Goal: Information Seeking & Learning: Learn about a topic

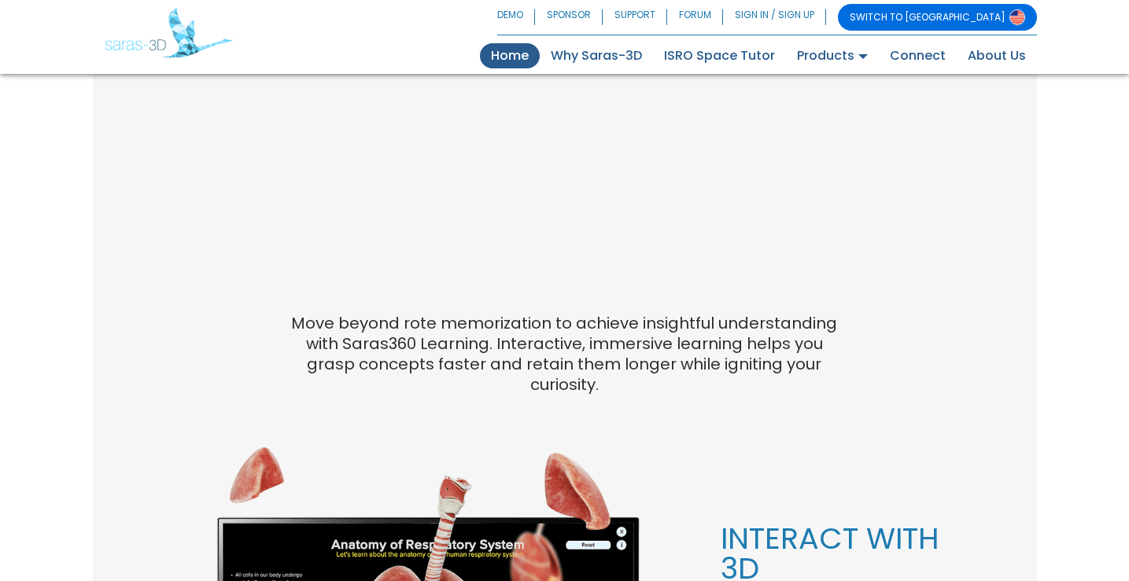
scroll to position [1180, 0]
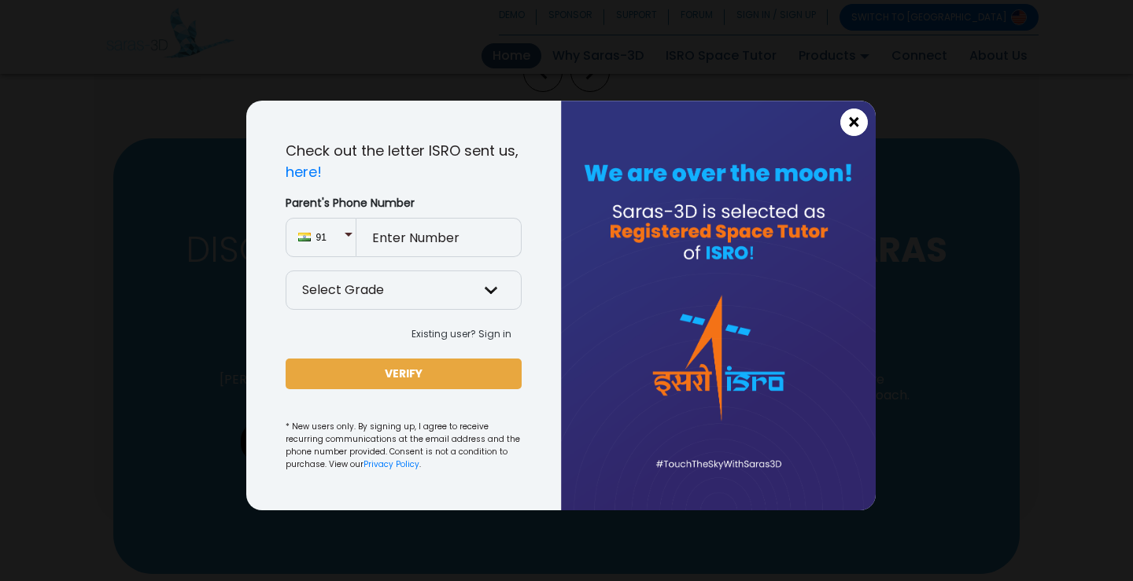
click at [858, 120] on span "×" at bounding box center [853, 123] width 13 height 20
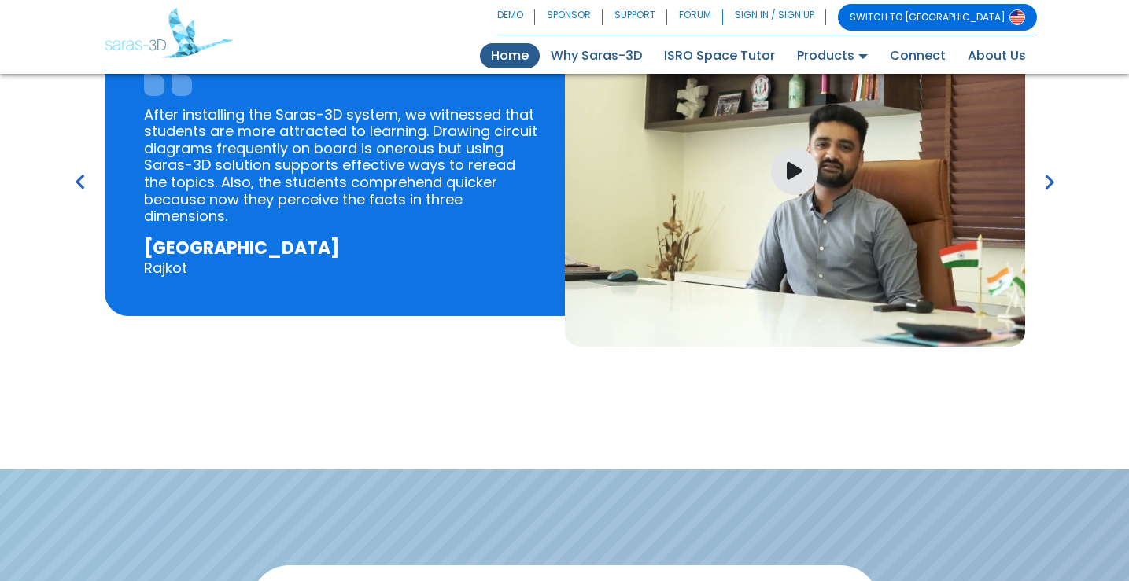
scroll to position [2302, 0]
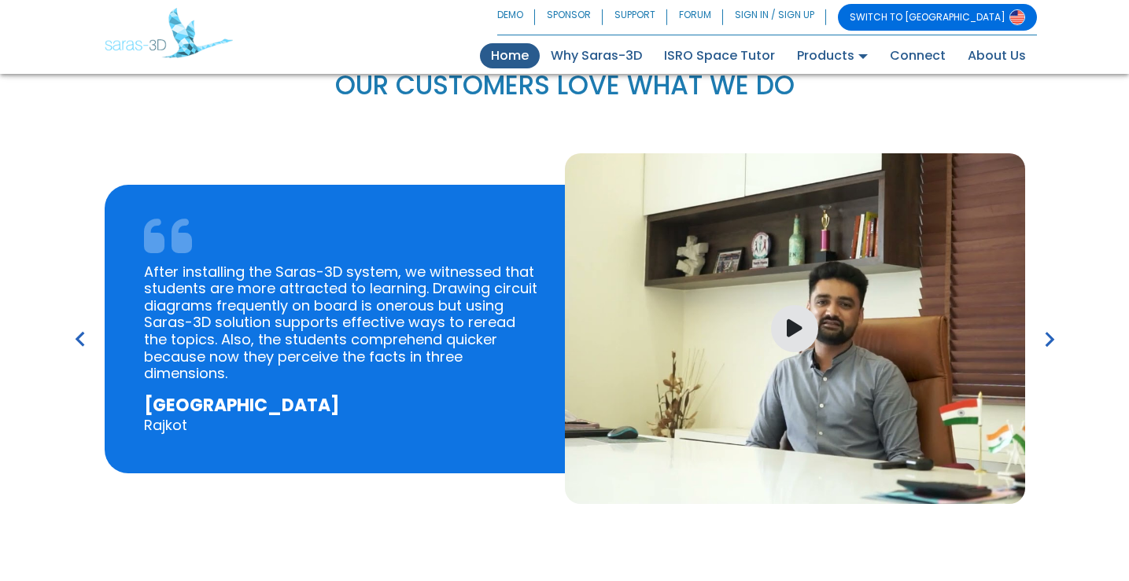
click at [821, 321] on div at bounding box center [795, 328] width 460 height 351
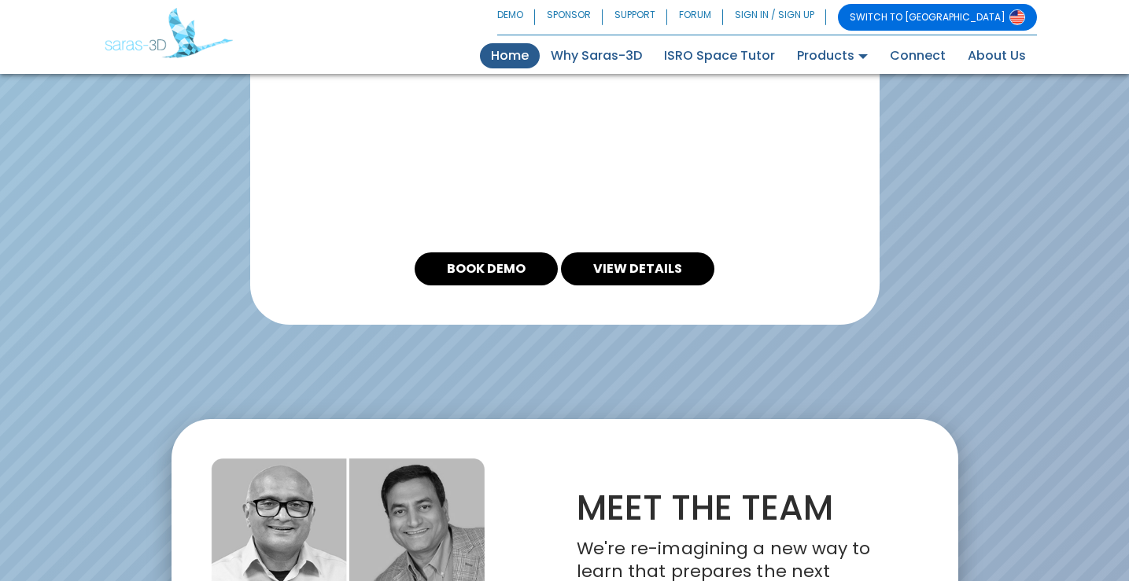
scroll to position [3168, 0]
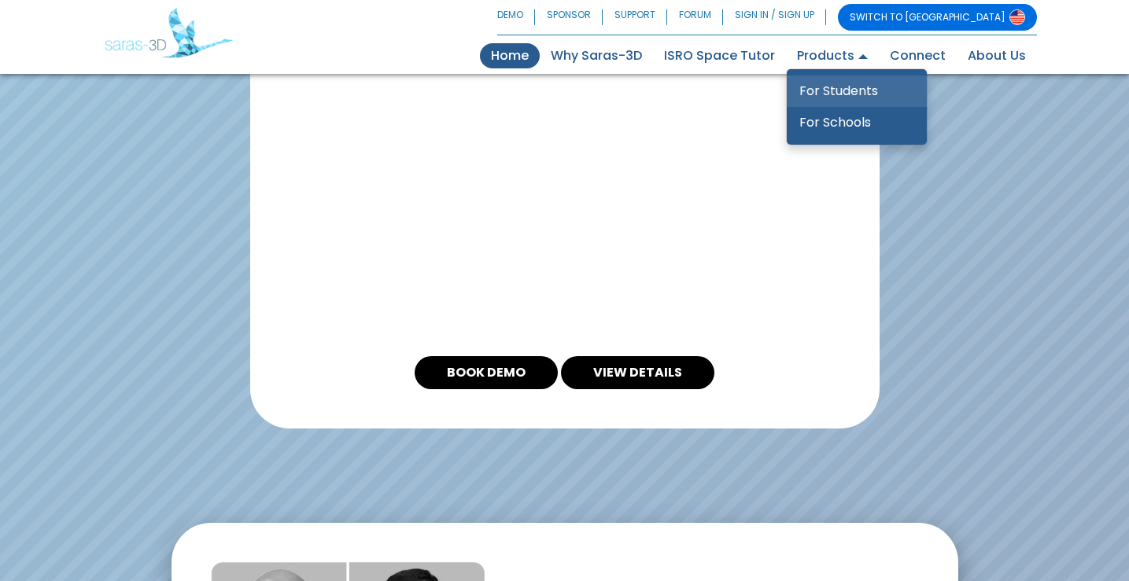
click at [847, 90] on link "For Students" at bounding box center [857, 91] width 140 height 31
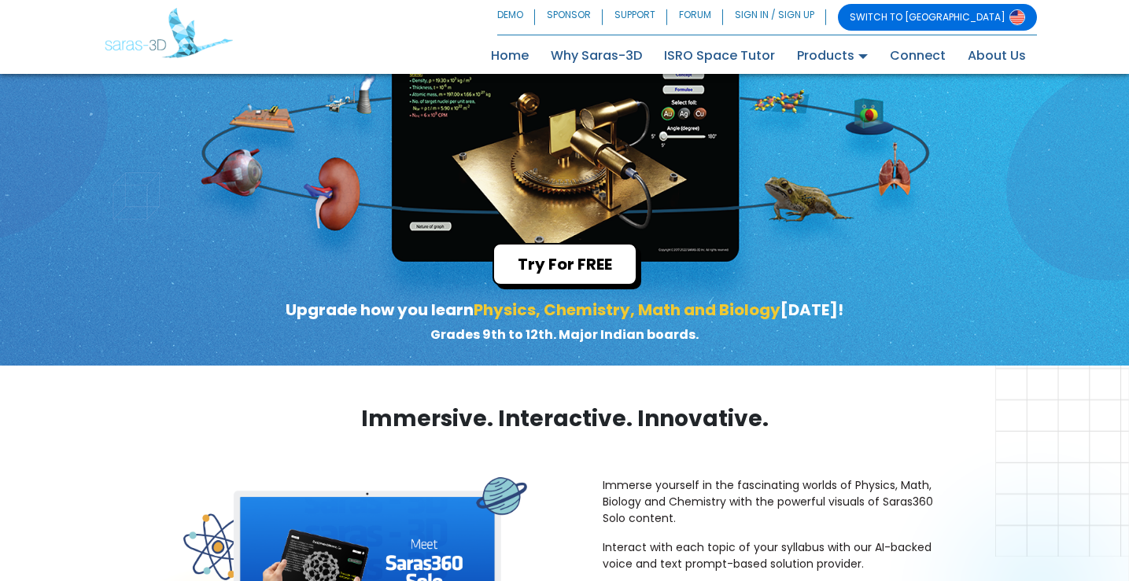
scroll to position [79, 0]
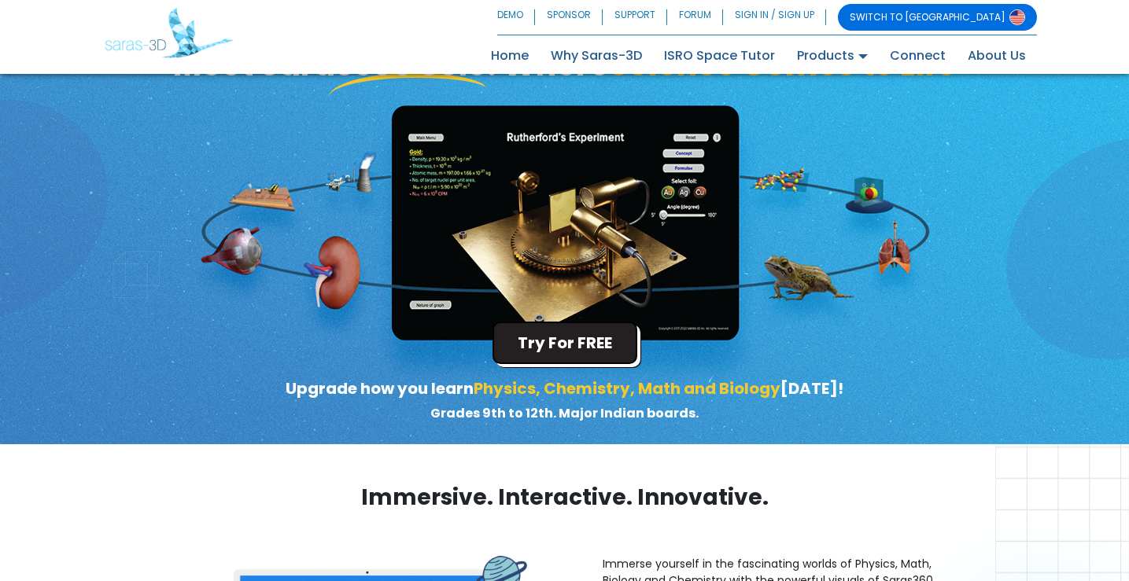
click at [596, 351] on button "Try For FREE" at bounding box center [565, 343] width 145 height 42
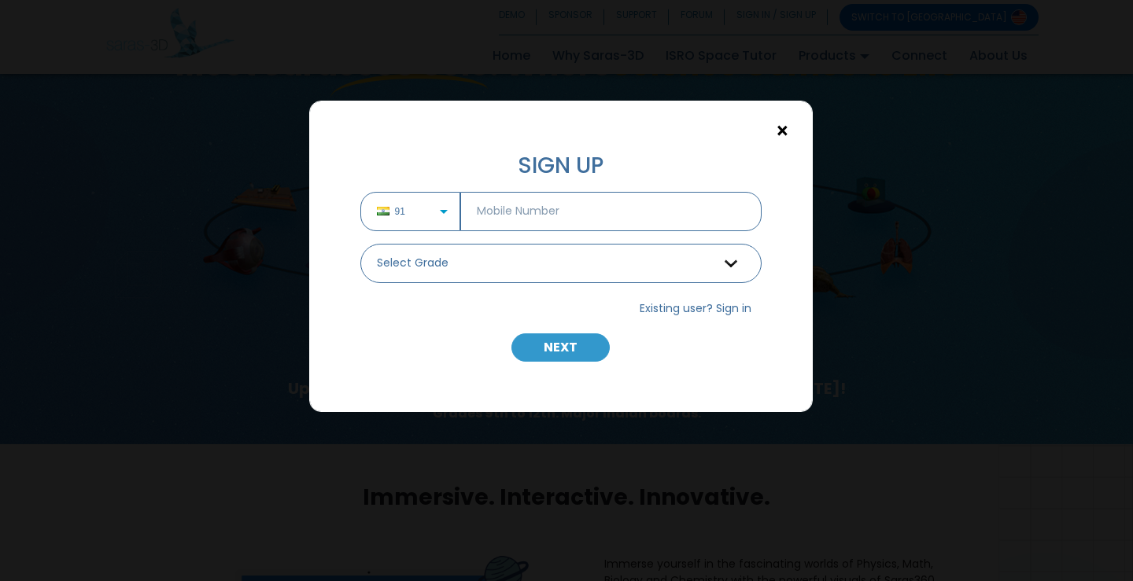
click at [780, 131] on span "×" at bounding box center [782, 131] width 13 height 20
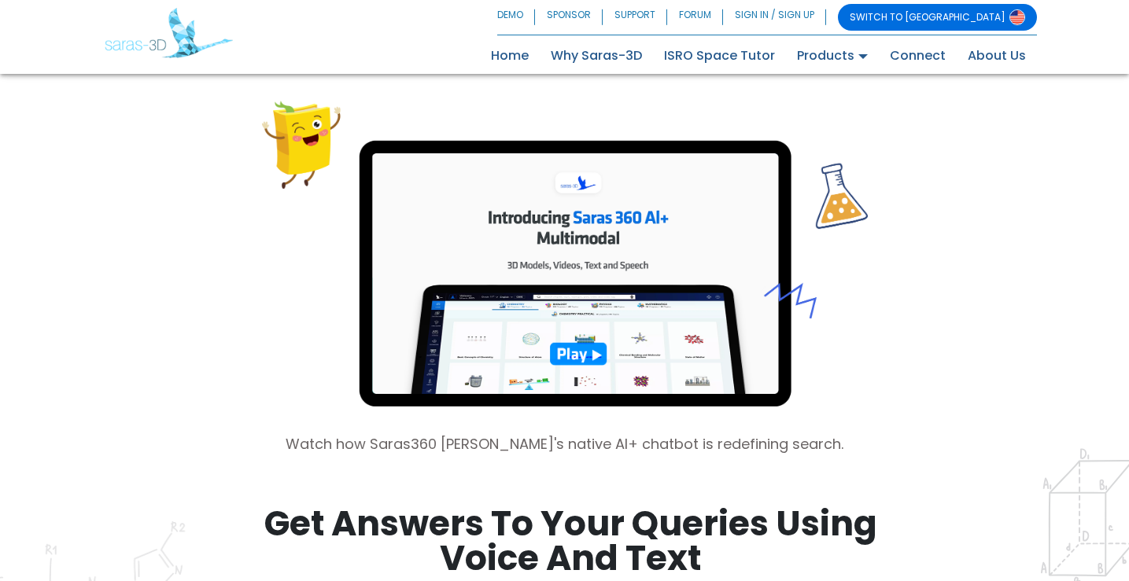
scroll to position [1416, 0]
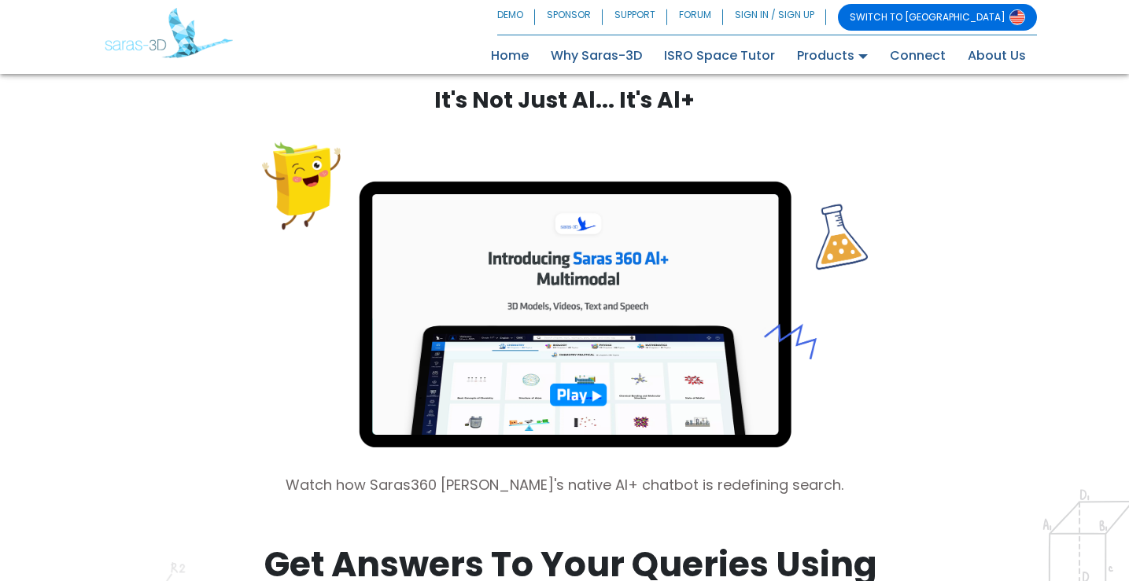
click at [587, 386] on img at bounding box center [565, 295] width 606 height 321
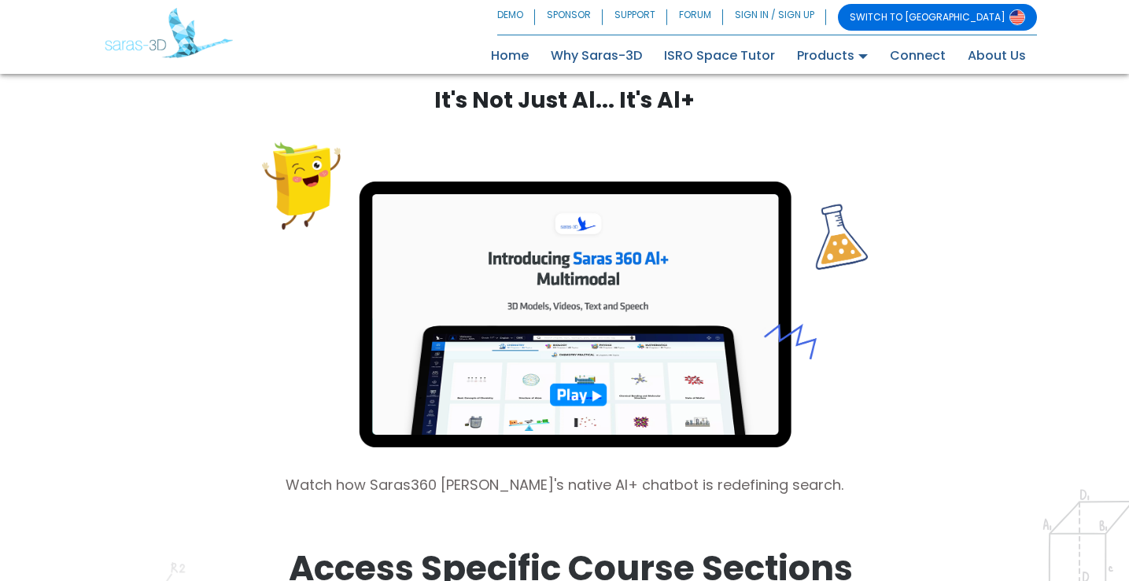
click at [577, 394] on img at bounding box center [565, 295] width 606 height 321
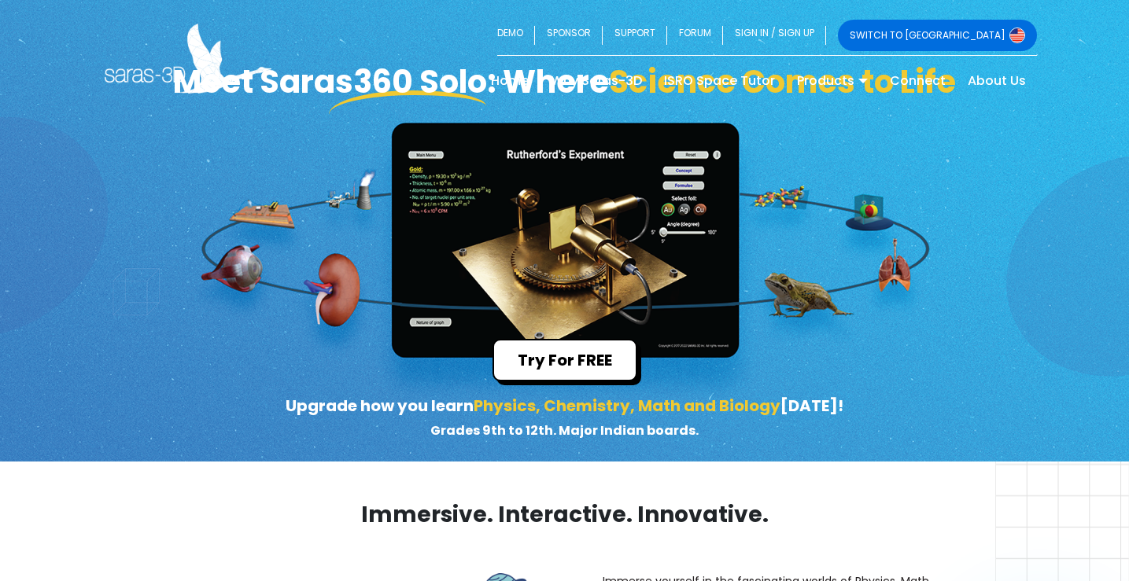
scroll to position [0, 0]
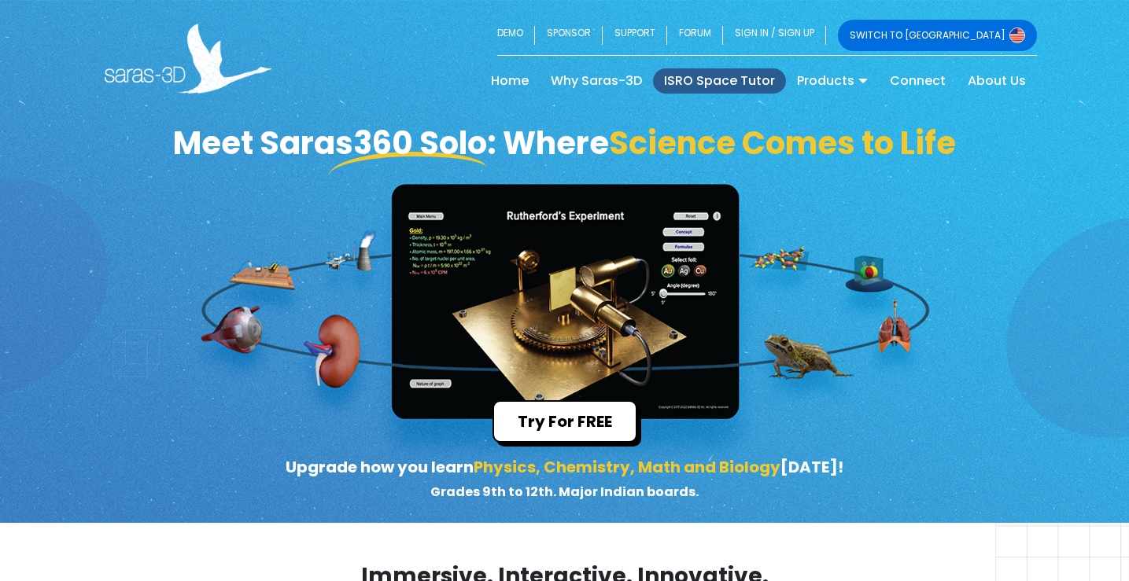
click at [696, 83] on link "ISRO Space Tutor" at bounding box center [719, 80] width 133 height 25
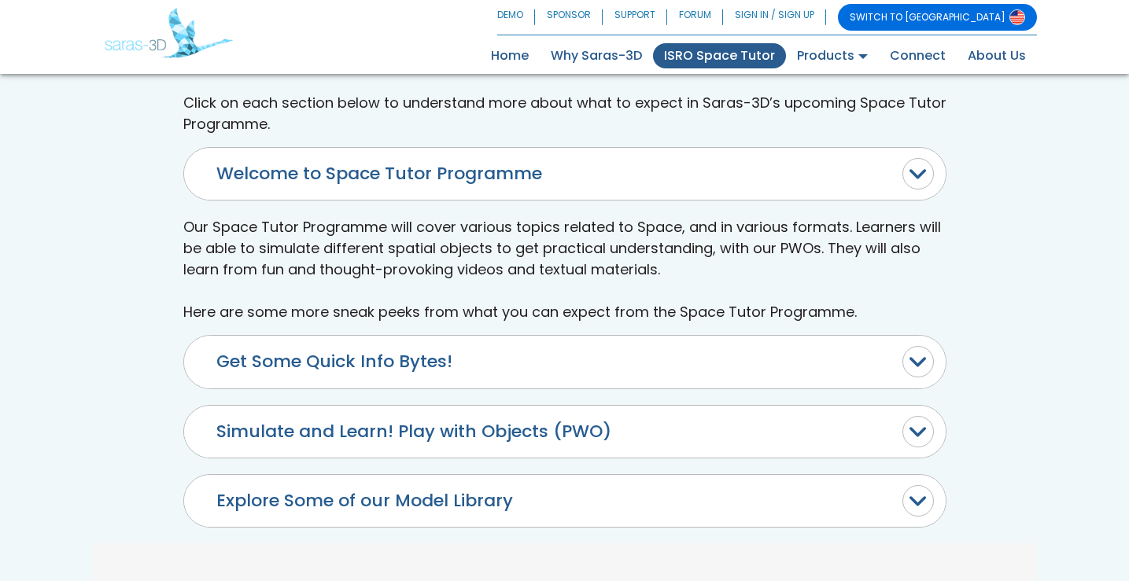
scroll to position [637, 0]
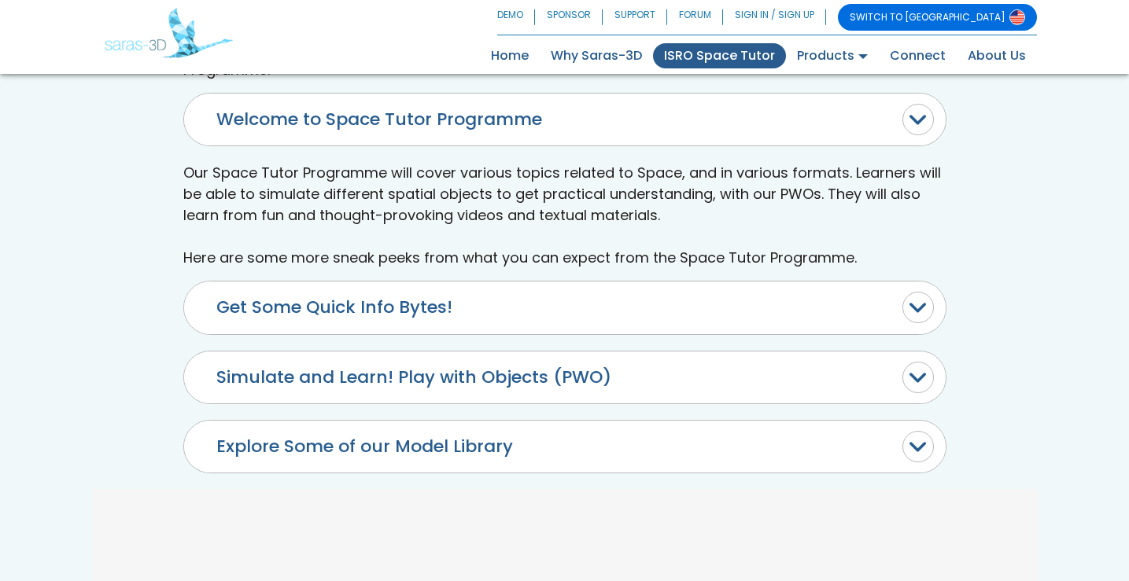
click at [424, 453] on button "Explore Some of our Model Library" at bounding box center [565, 447] width 762 height 52
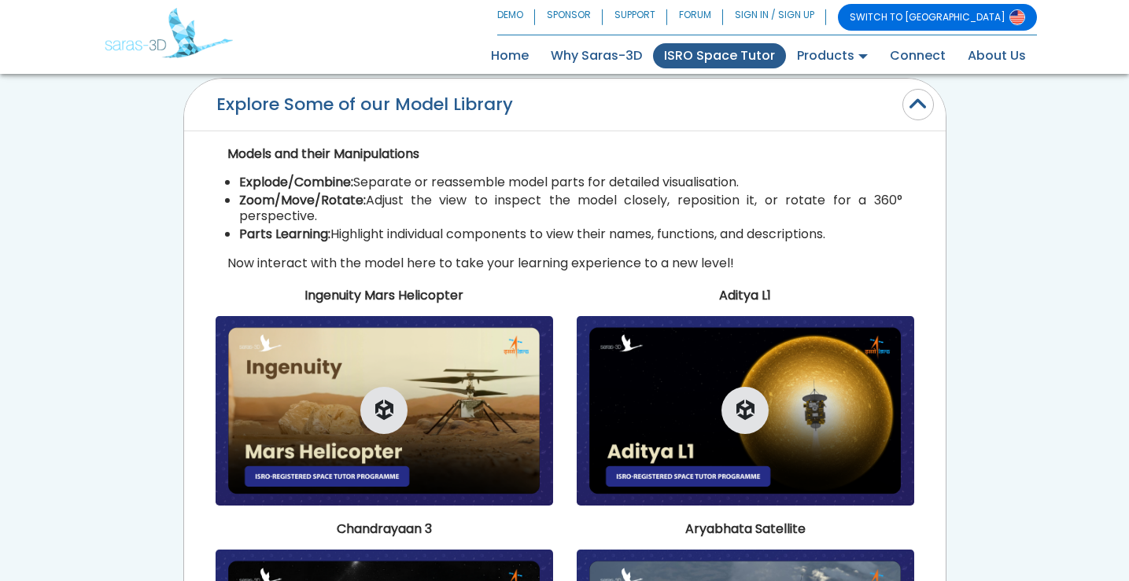
scroll to position [951, 0]
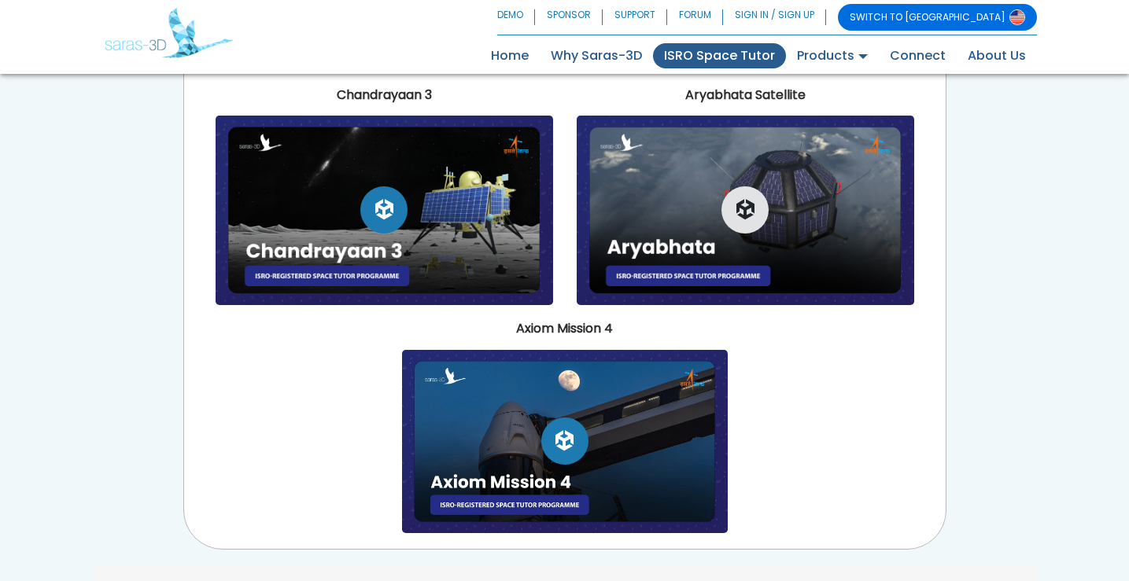
scroll to position [1423, 0]
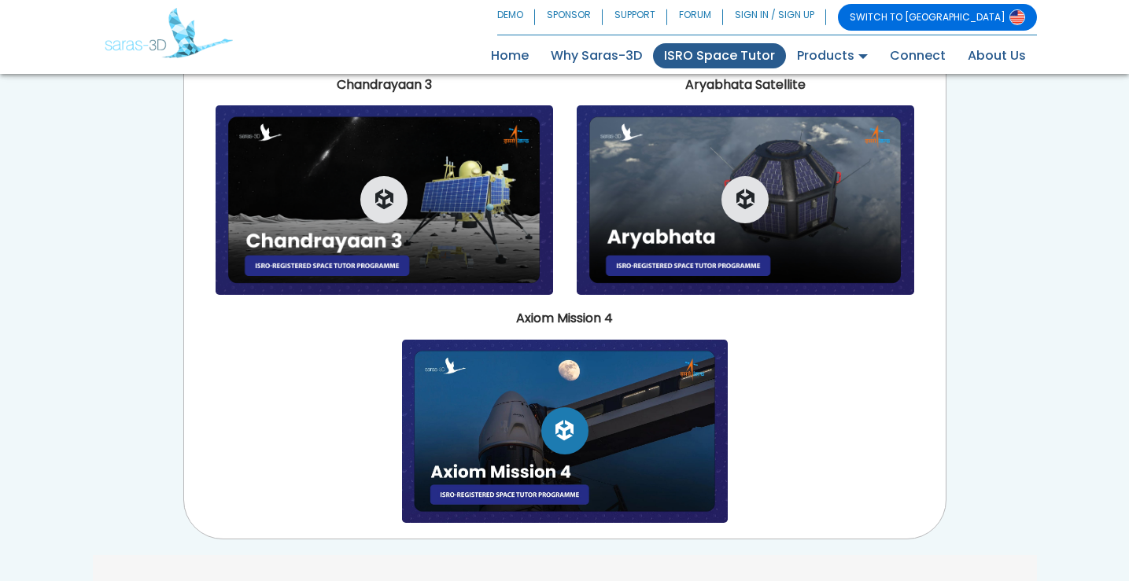
click at [566, 438] on icon "button" at bounding box center [564, 431] width 18 height 20
click at [747, 199] on icon "button" at bounding box center [745, 200] width 18 height 20
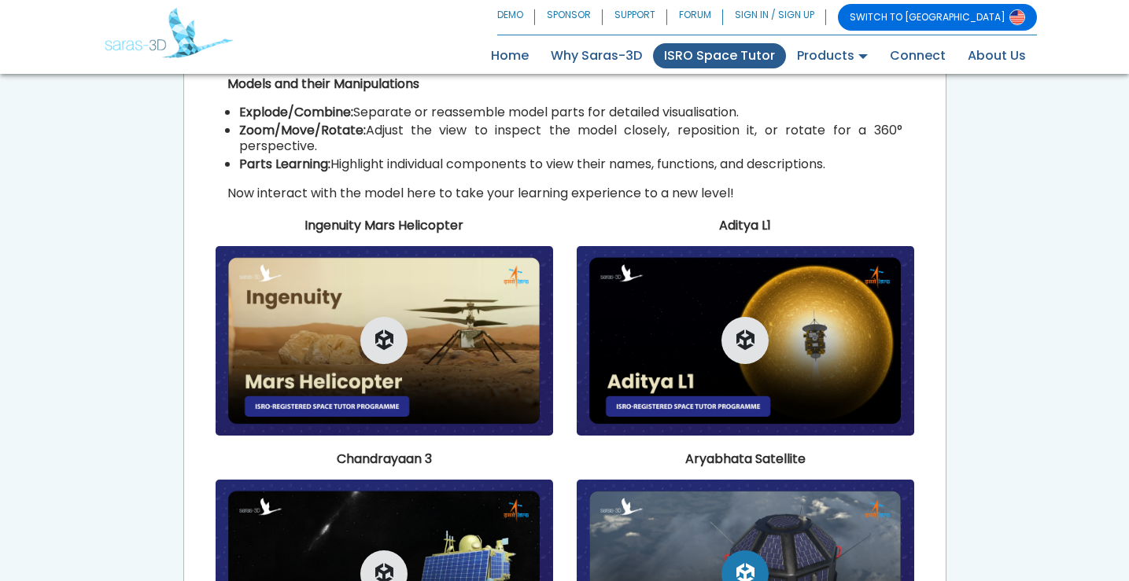
scroll to position [1030, 0]
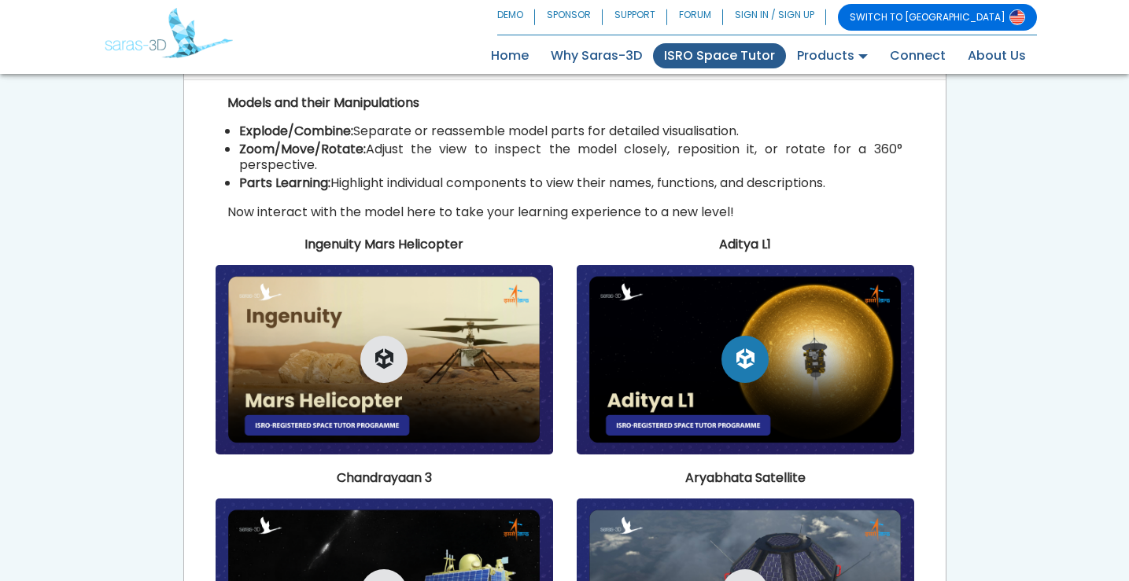
click at [746, 356] on icon "button" at bounding box center [745, 359] width 18 height 20
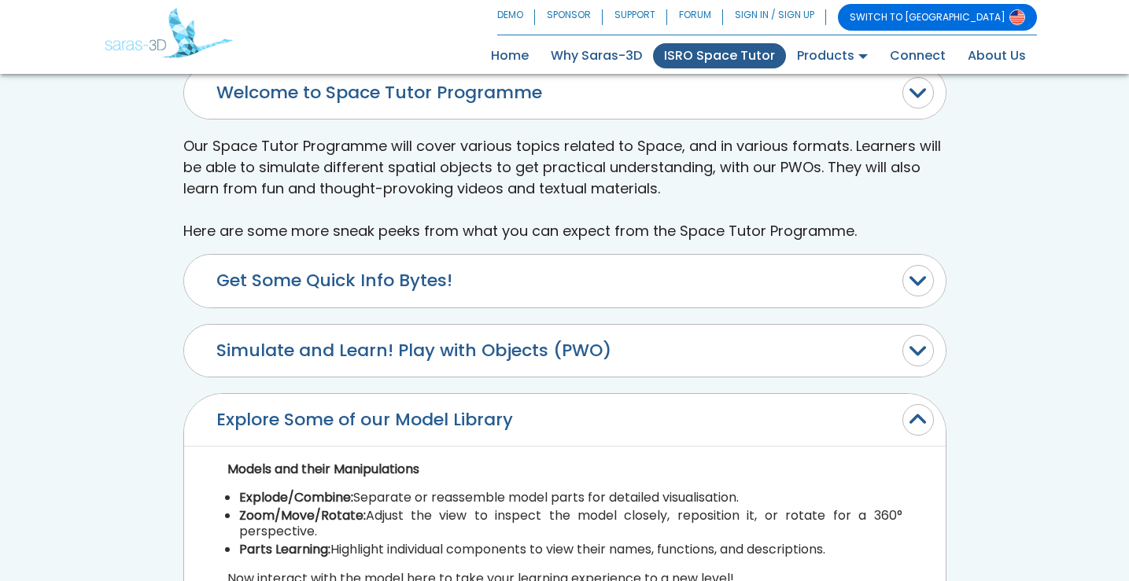
scroll to position [637, 0]
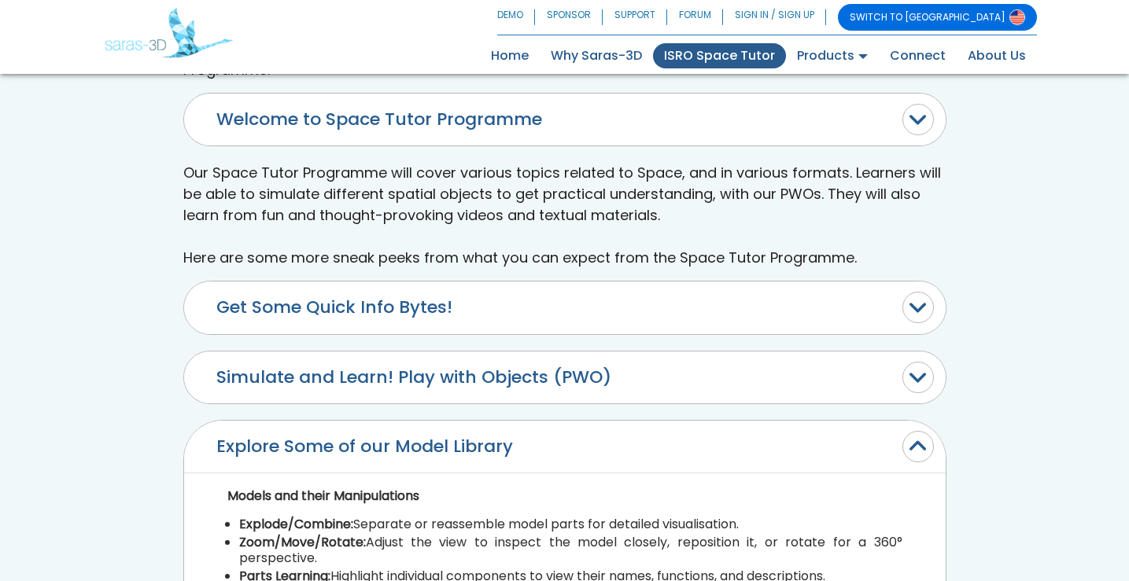
click at [740, 370] on button "Simulate and Learn! Play with Objects (PWO)" at bounding box center [565, 378] width 762 height 52
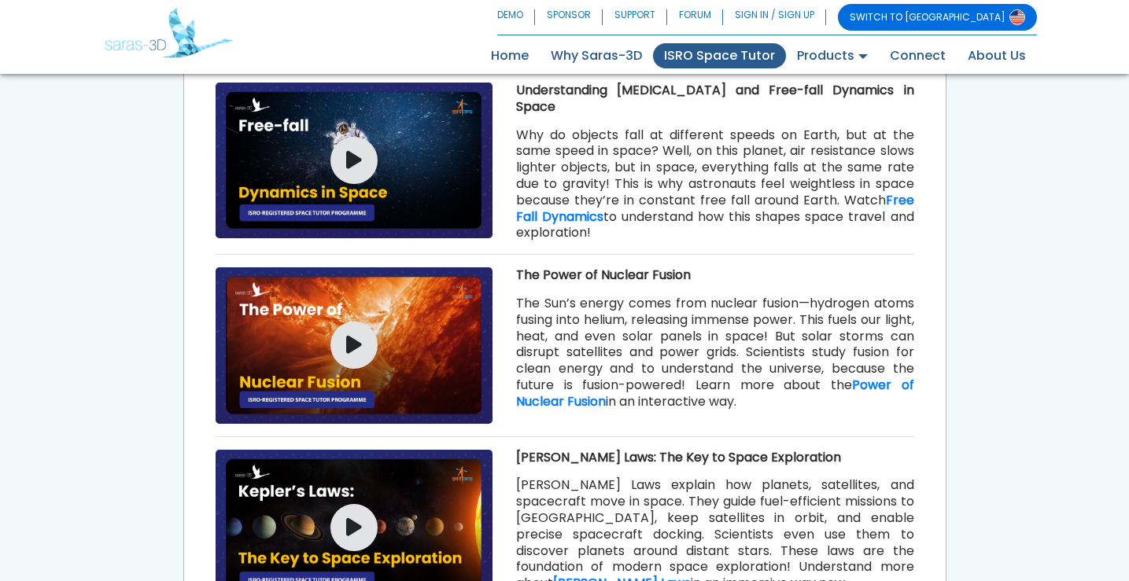
scroll to position [1581, 0]
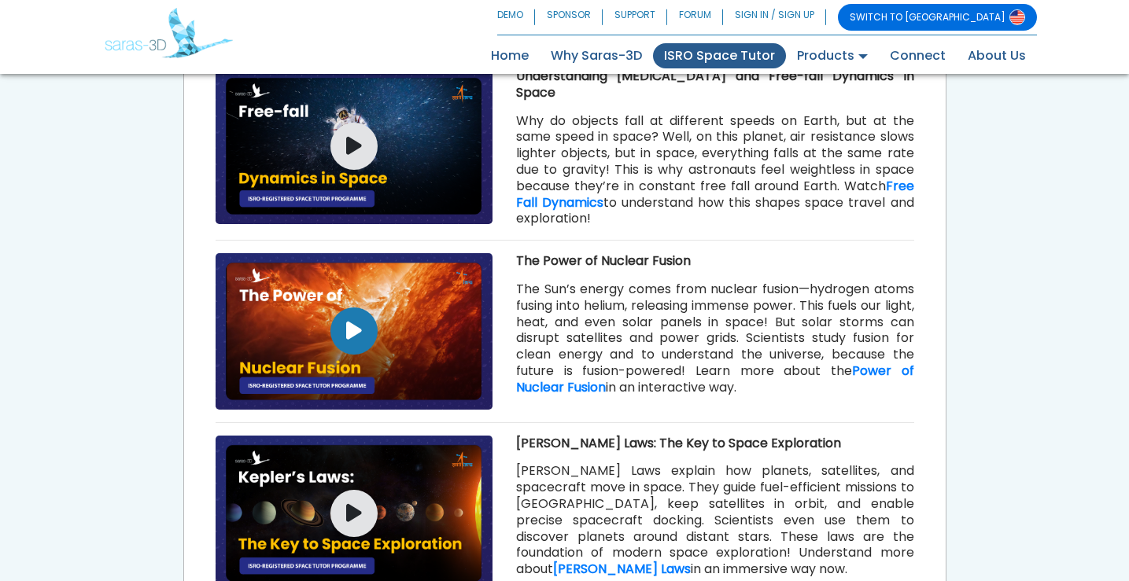
click at [356, 330] on icon "button" at bounding box center [354, 331] width 16 height 20
click at [363, 334] on button "button" at bounding box center [353, 331] width 47 height 47
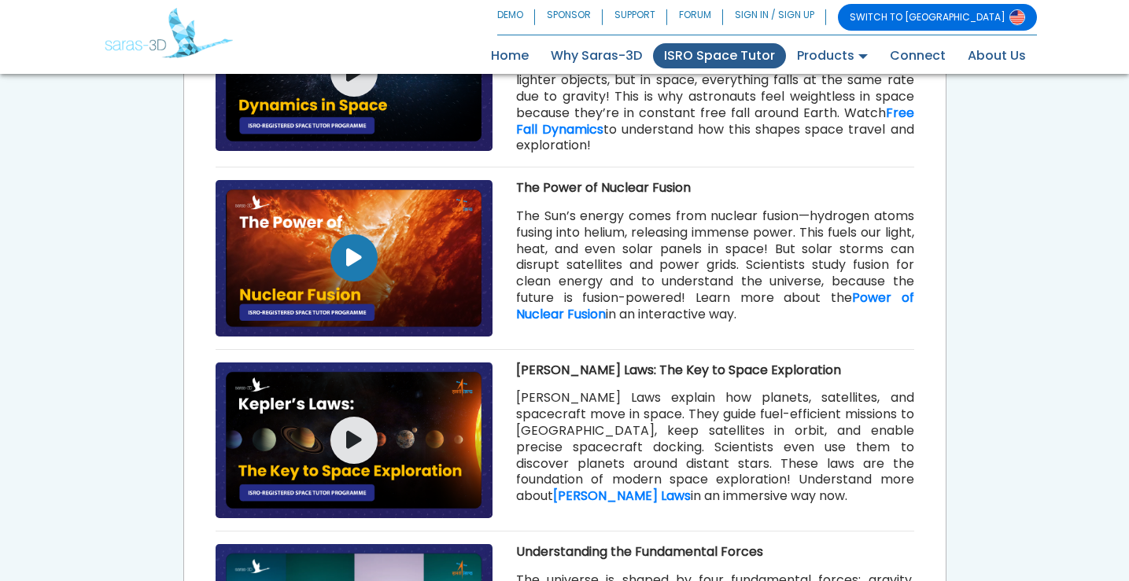
scroll to position [1502, 0]
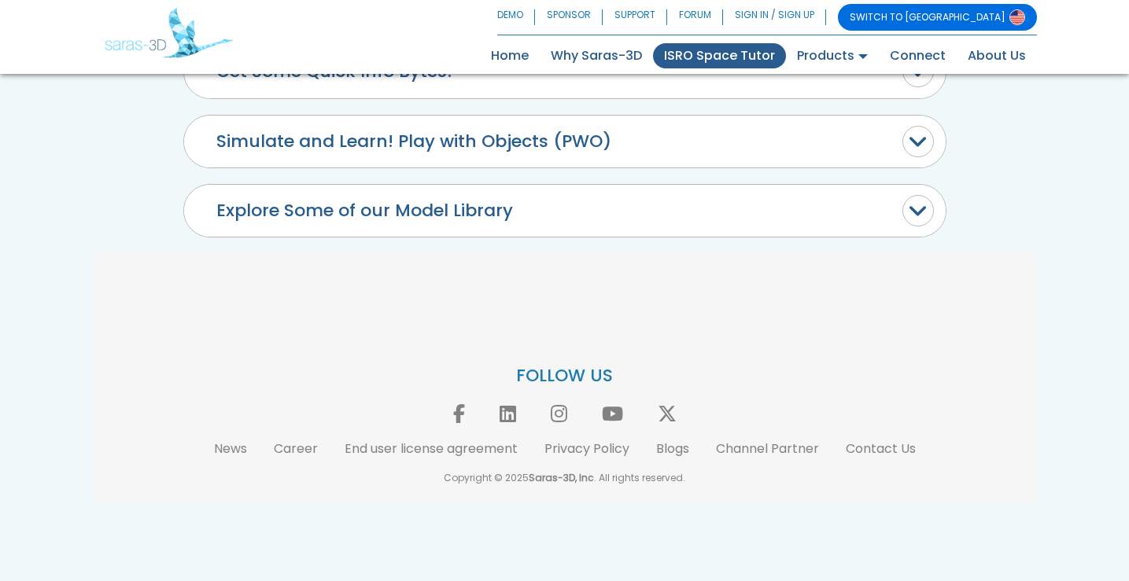
scroll to position [873, 0]
click at [387, 144] on button "Simulate and Learn! Play with Objects (PWO)" at bounding box center [565, 142] width 762 height 52
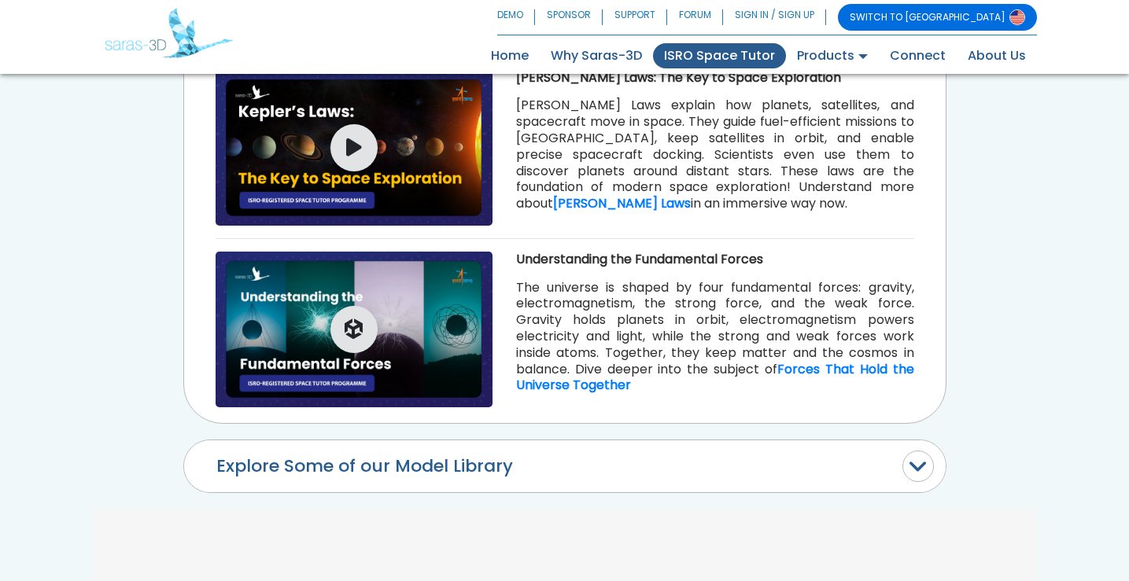
scroll to position [1974, 0]
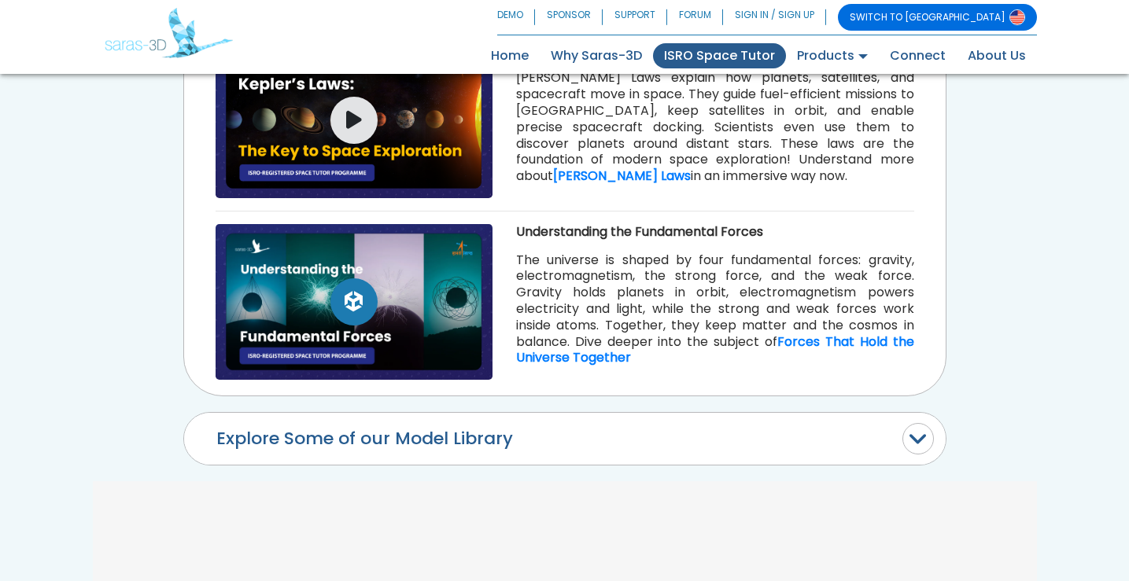
click at [356, 301] on icon "button" at bounding box center [354, 302] width 18 height 20
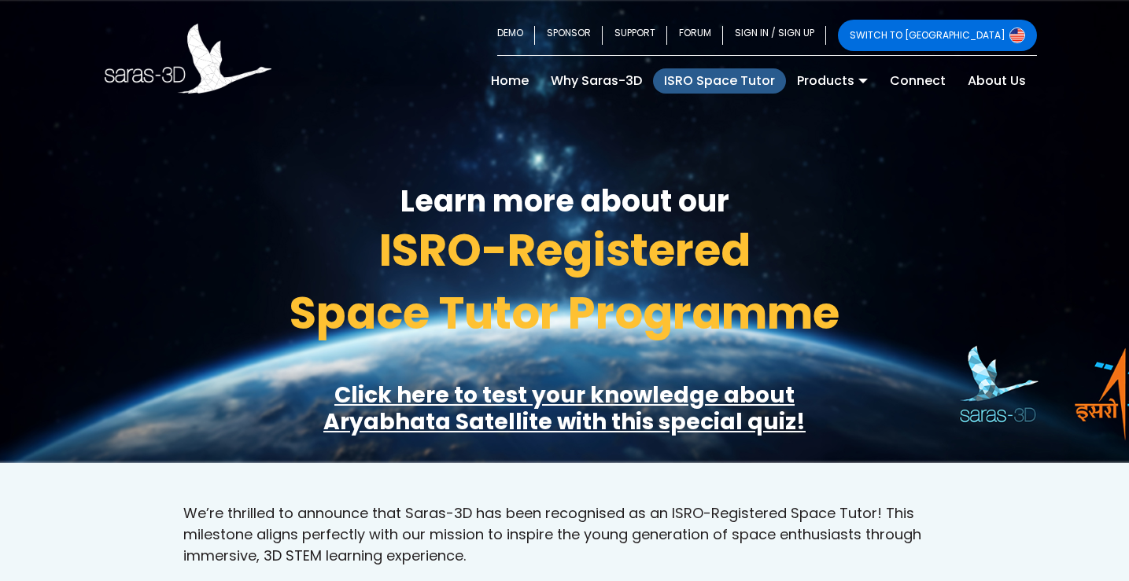
scroll to position [0, 0]
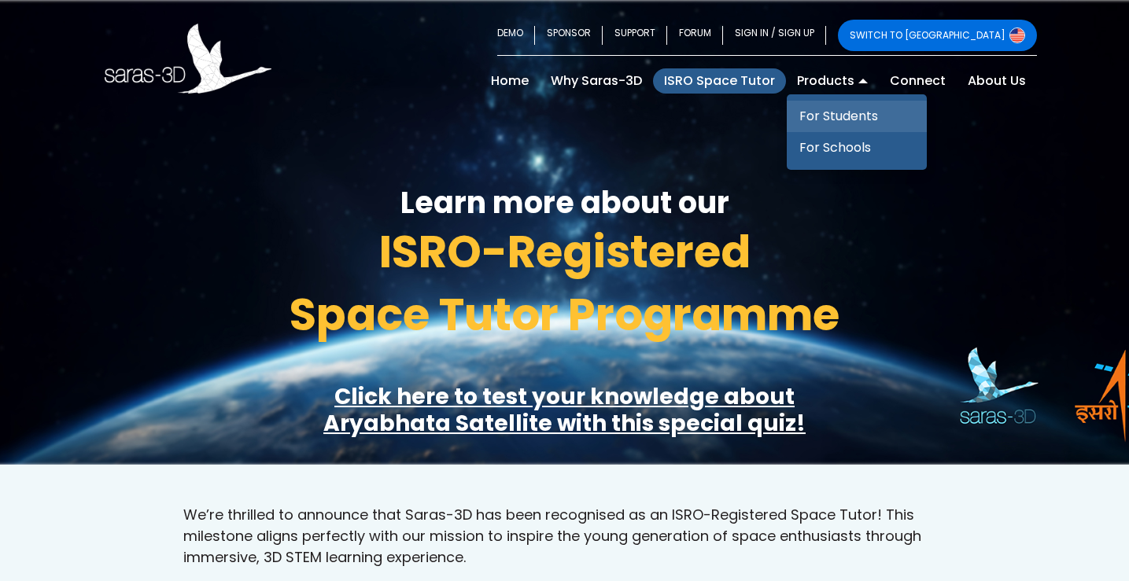
click at [837, 112] on link "For Students" at bounding box center [857, 116] width 140 height 31
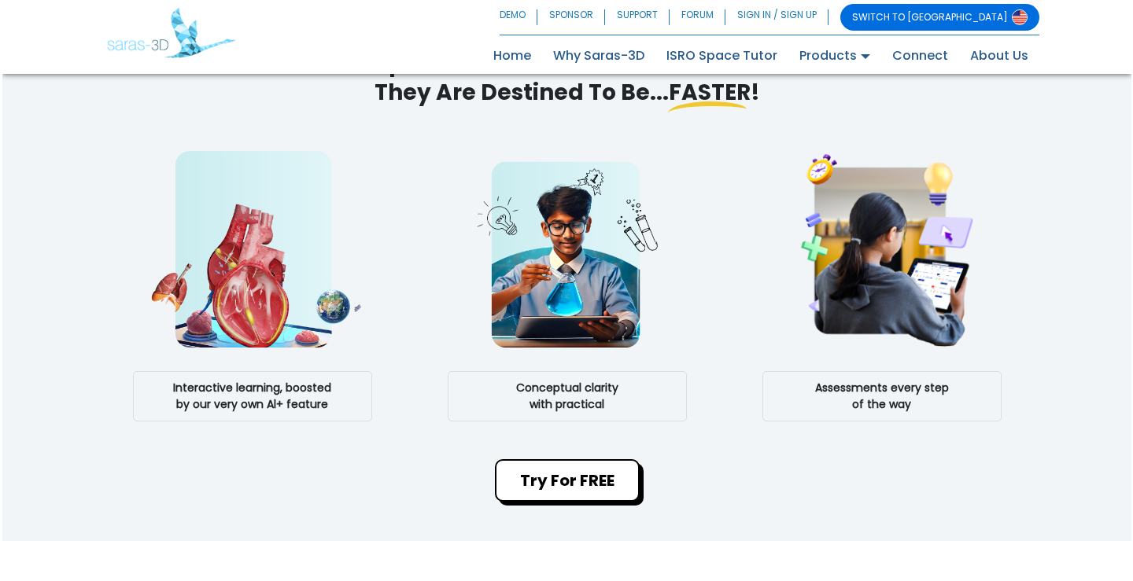
scroll to position [944, 0]
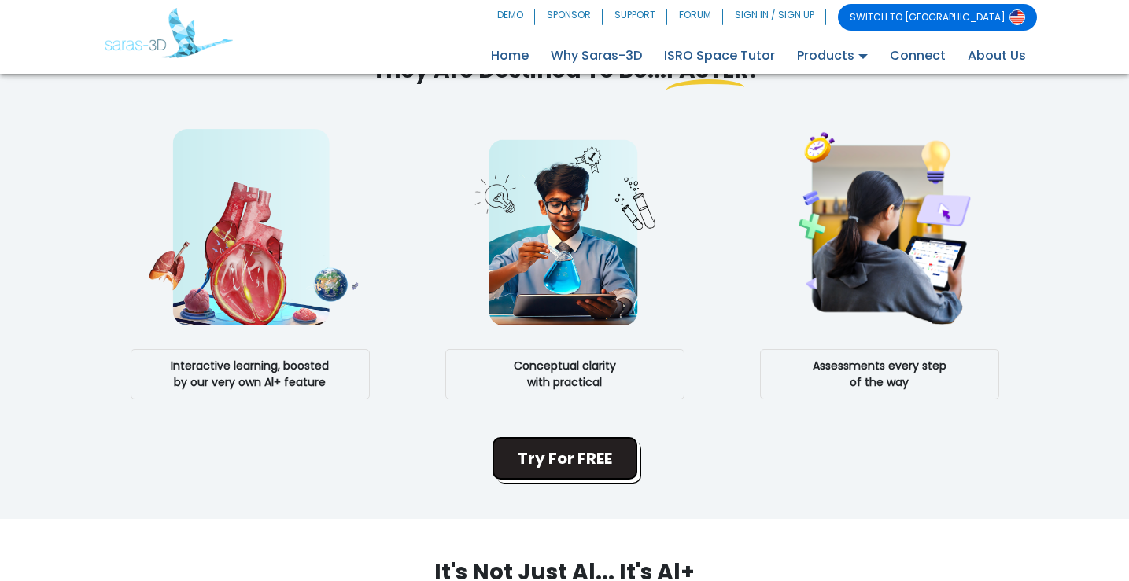
click at [545, 462] on button "Try For FREE" at bounding box center [565, 458] width 145 height 42
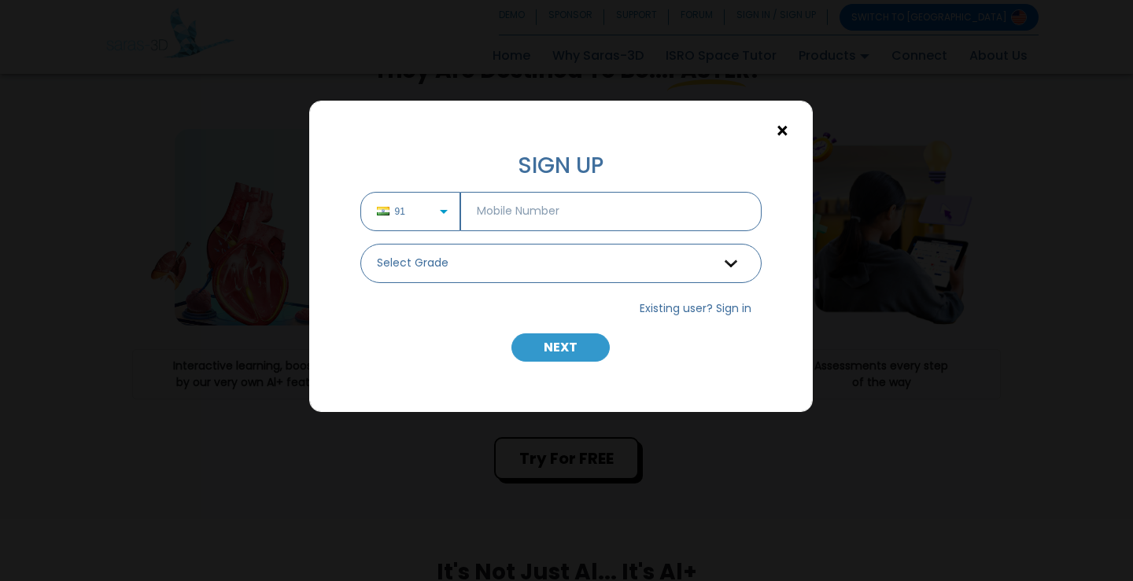
click at [778, 135] on span "×" at bounding box center [782, 131] width 13 height 20
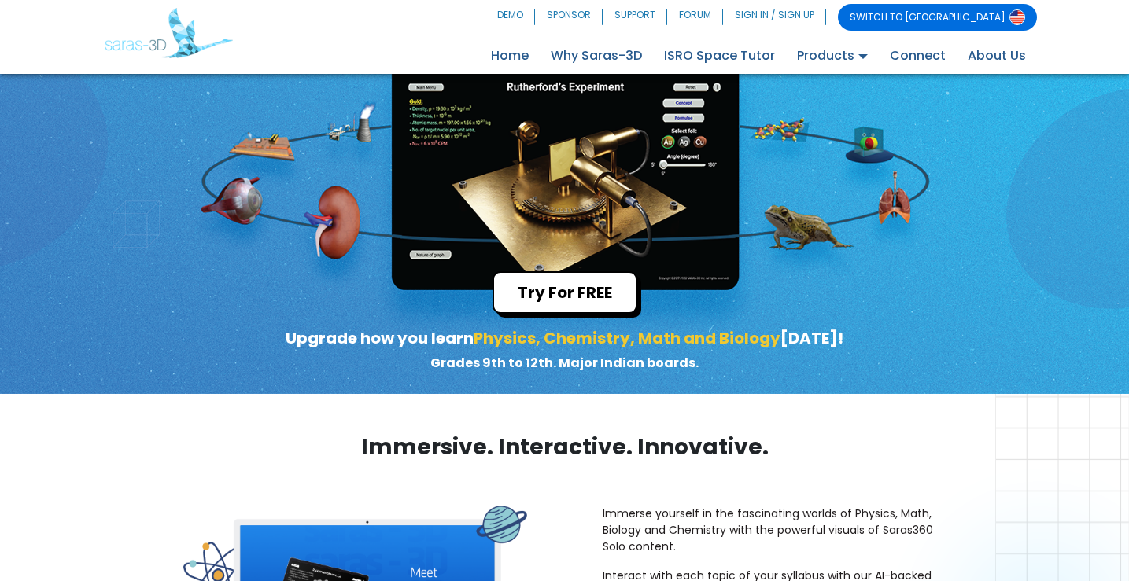
scroll to position [0, 0]
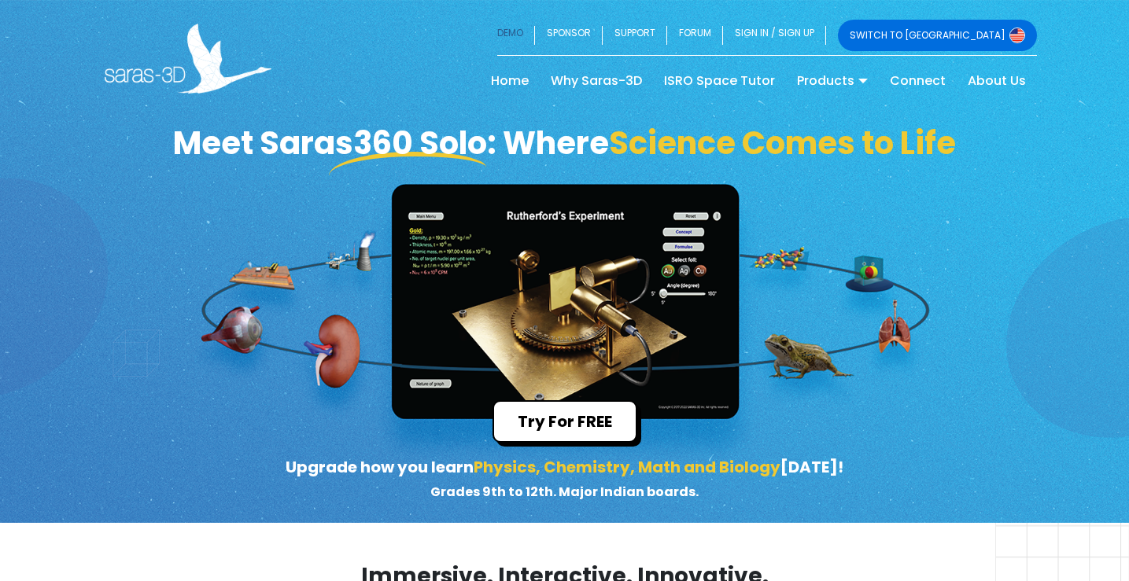
click at [535, 37] on link "DEMO" at bounding box center [516, 35] width 38 height 31
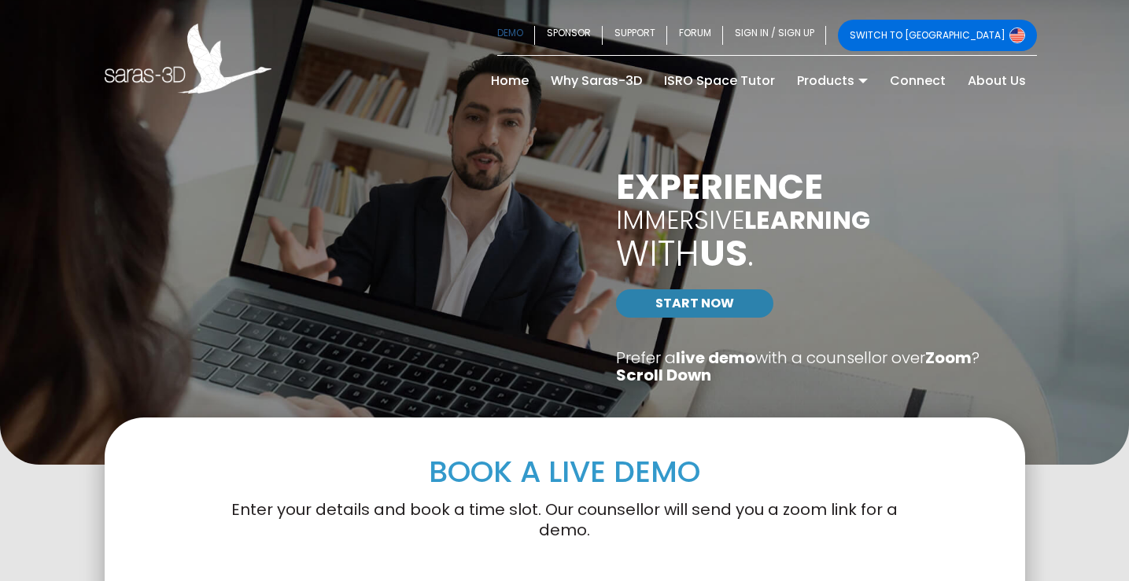
click at [690, 301] on link "START NOW" at bounding box center [694, 304] width 157 height 28
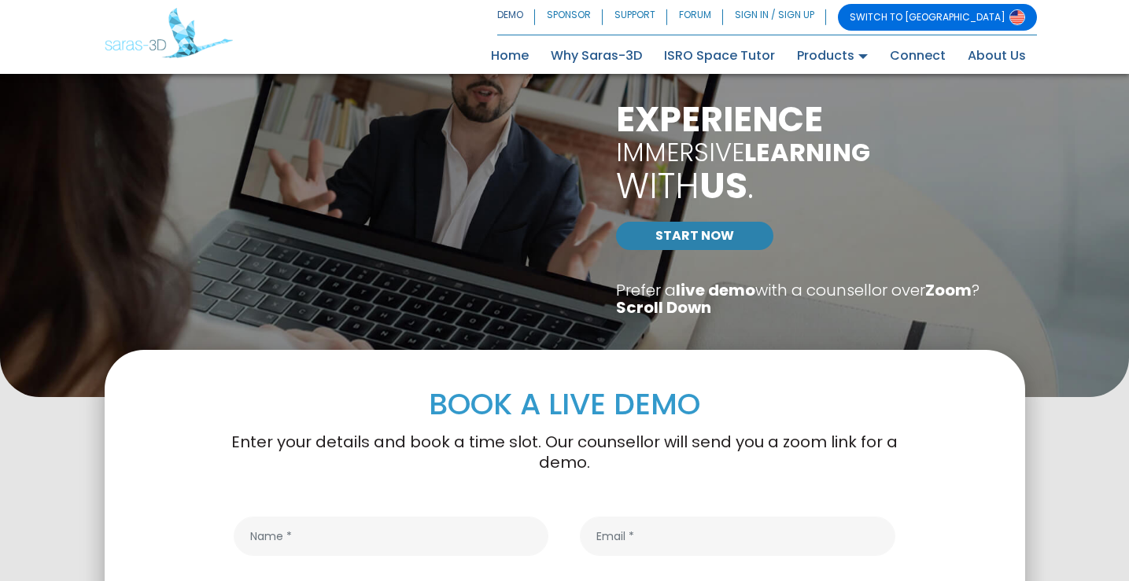
scroll to position [12, 0]
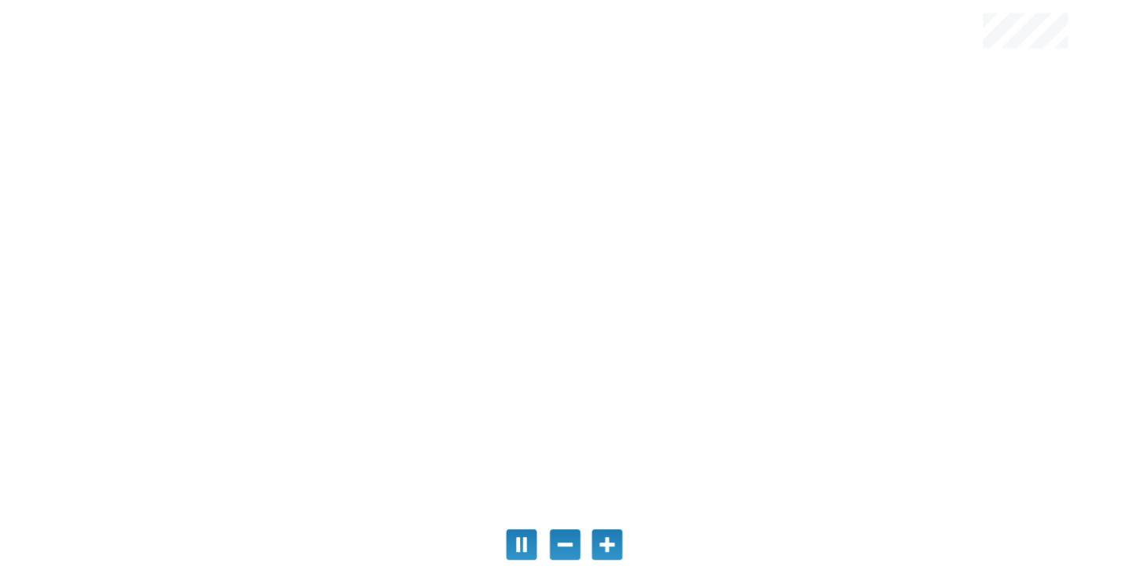
click at [764, 352] on div at bounding box center [566, 290] width 1033 height 581
drag, startPoint x: 423, startPoint y: 293, endPoint x: 640, endPoint y: 350, distance: 225.4
click at [660, 378] on div at bounding box center [566, 290] width 1033 height 581
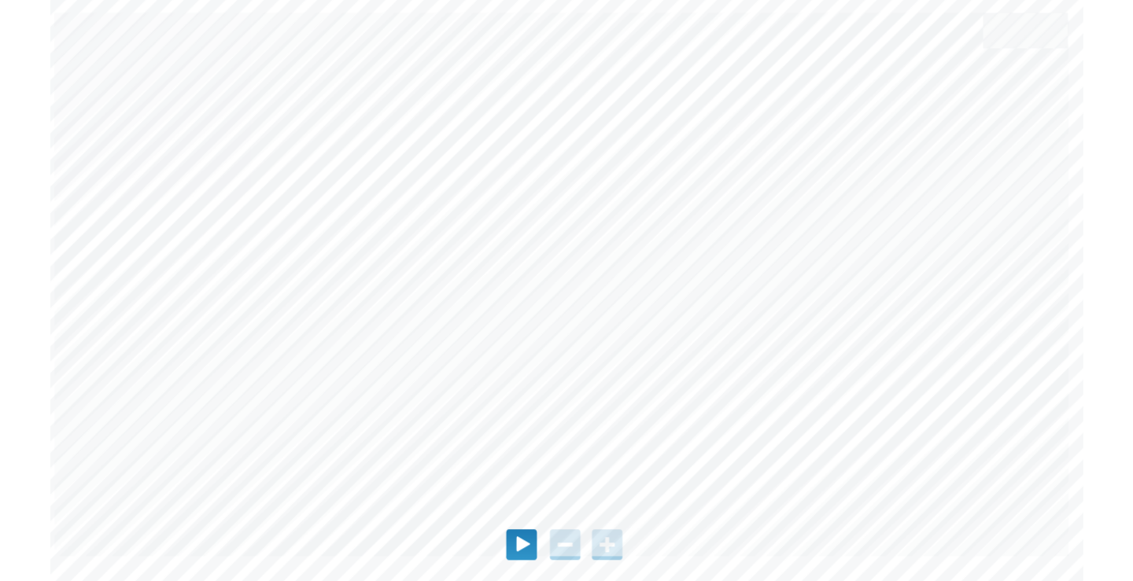
click at [323, 190] on div "I am a student" at bounding box center [262, 192] width 181 height 50
